Goal: Information Seeking & Learning: Compare options

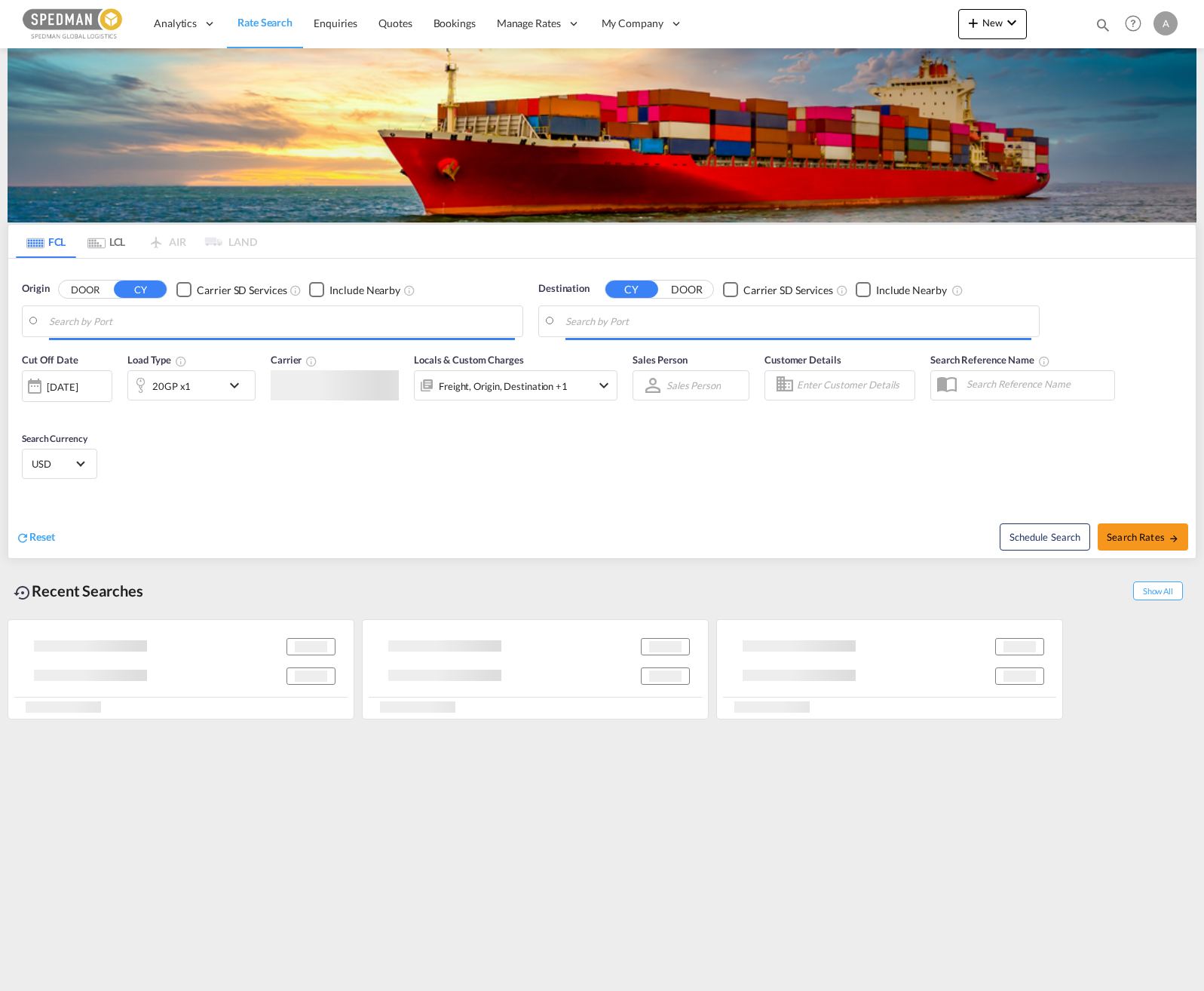
type input "[GEOGRAPHIC_DATA], [GEOGRAPHIC_DATA]"
type input "[GEOGRAPHIC_DATA], PKKHI"
